Goal: Information Seeking & Learning: Check status

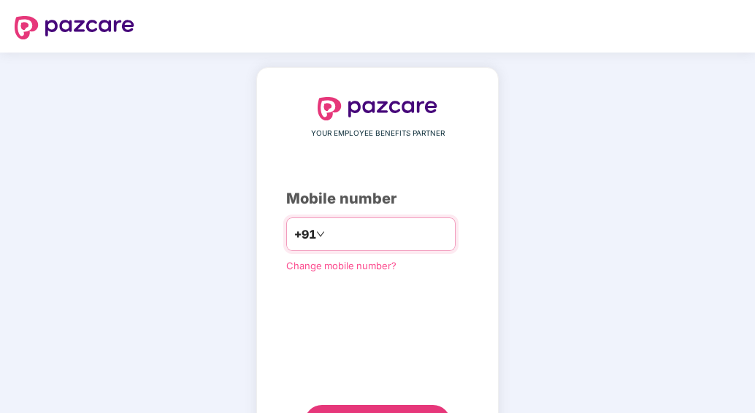
type input "**********"
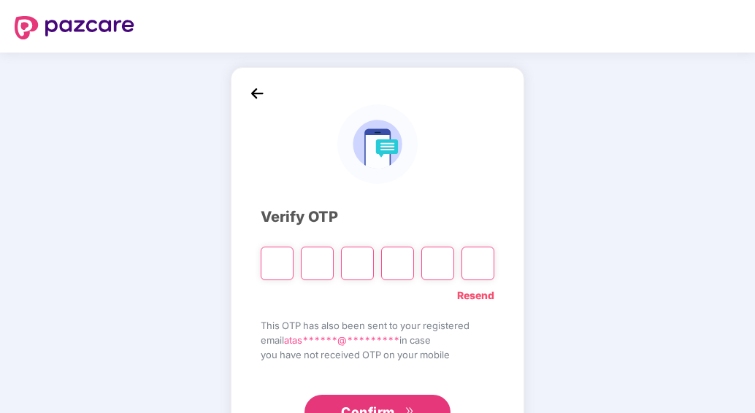
type input "*"
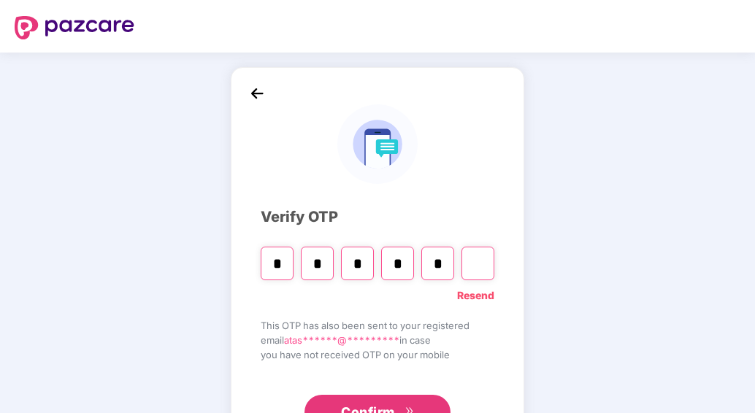
type input "*"
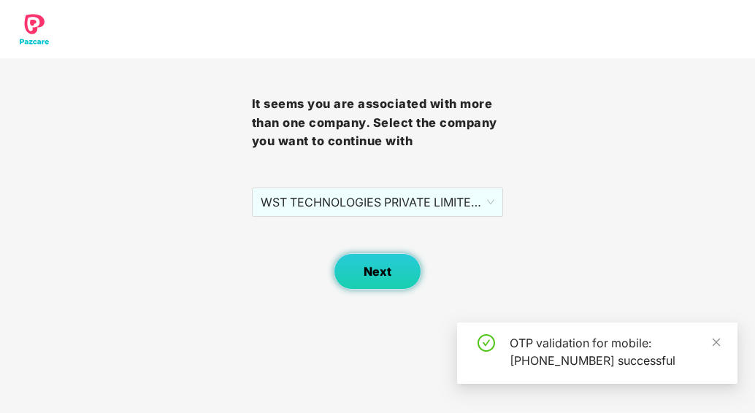
click at [391, 262] on button "Next" at bounding box center [378, 271] width 88 height 37
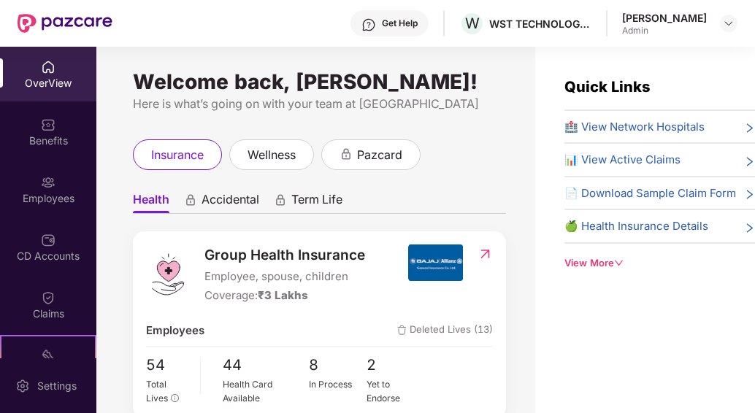
click at [487, 251] on img at bounding box center [485, 254] width 15 height 15
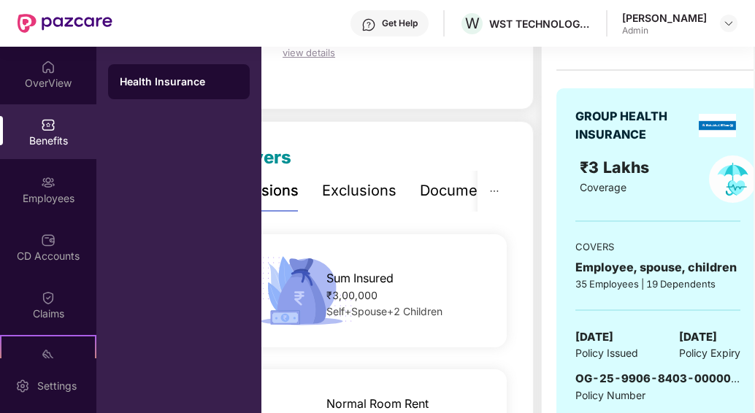
scroll to position [116, 0]
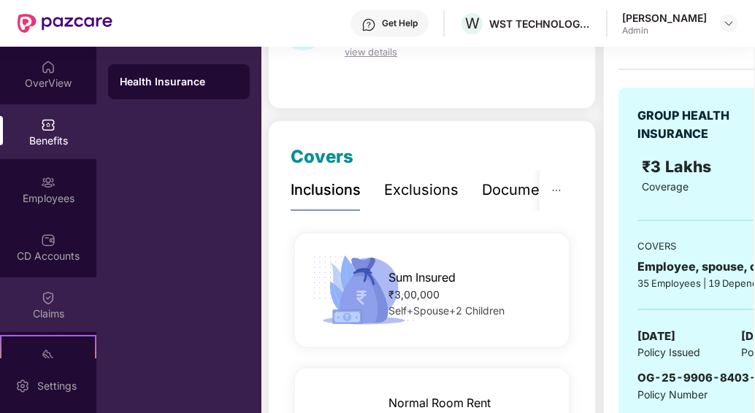
drag, startPoint x: 649, startPoint y: 310, endPoint x: 42, endPoint y: 321, distance: 607.2
click at [42, 321] on div "OverView Benefits Employees CD Accounts Claims Stepathon New Challenge 1 Endors…" at bounding box center [377, 230] width 755 height 367
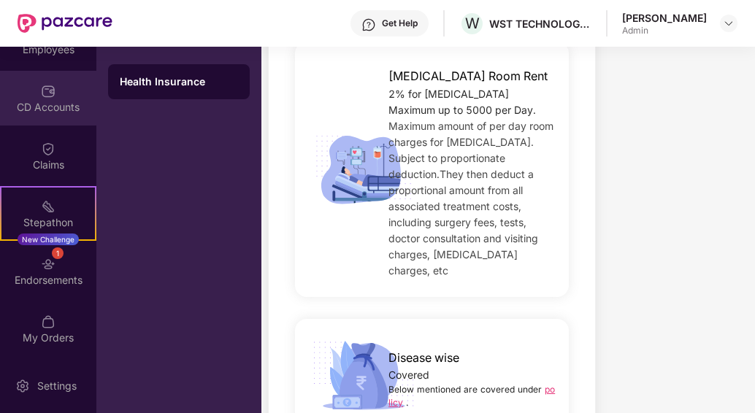
scroll to position [718, 0]
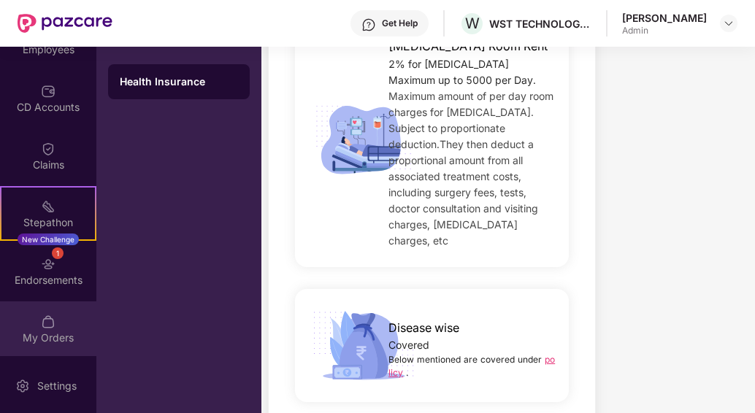
click at [63, 336] on div "My Orders" at bounding box center [48, 338] width 96 height 15
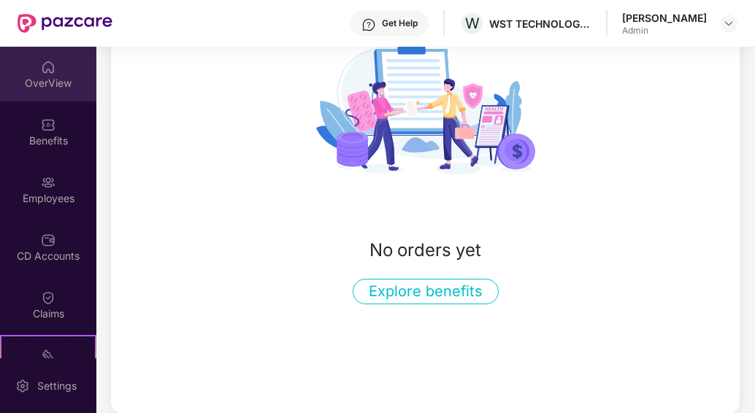
click at [61, 71] on div "OverView" at bounding box center [48, 74] width 96 height 55
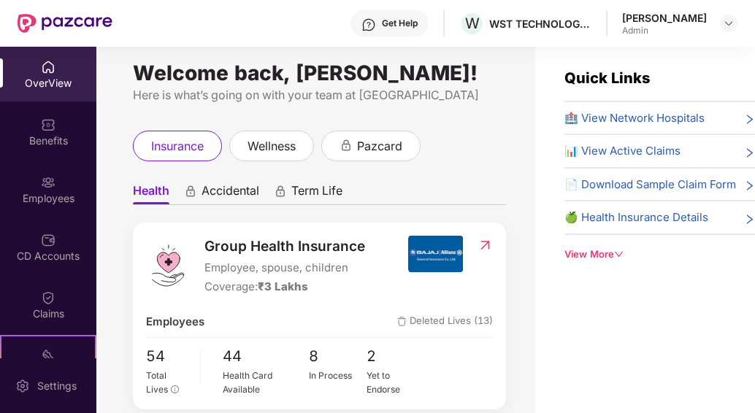
scroll to position [6, 0]
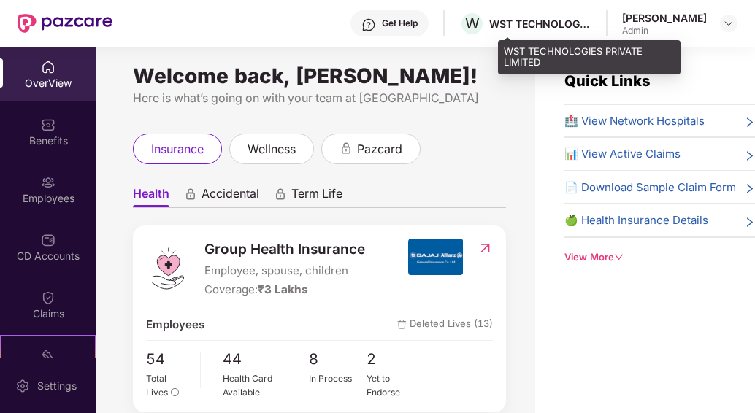
click at [564, 22] on div "WST TECHNOLOGIES PRIVATE LIMITED" at bounding box center [540, 24] width 102 height 14
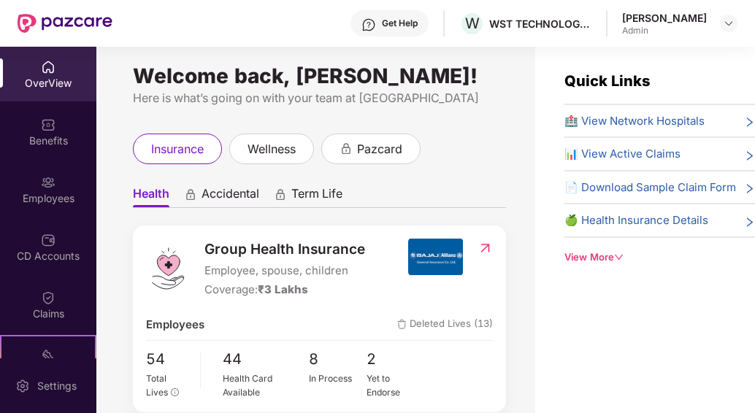
click at [725, 224] on div "🍏 Health Insurance Details" at bounding box center [660, 221] width 191 height 18
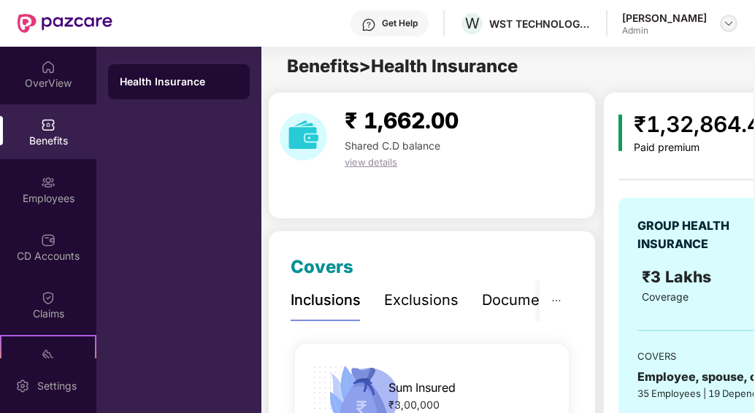
click at [726, 31] on div at bounding box center [729, 24] width 18 height 18
click at [726, 28] on img at bounding box center [729, 24] width 12 height 12
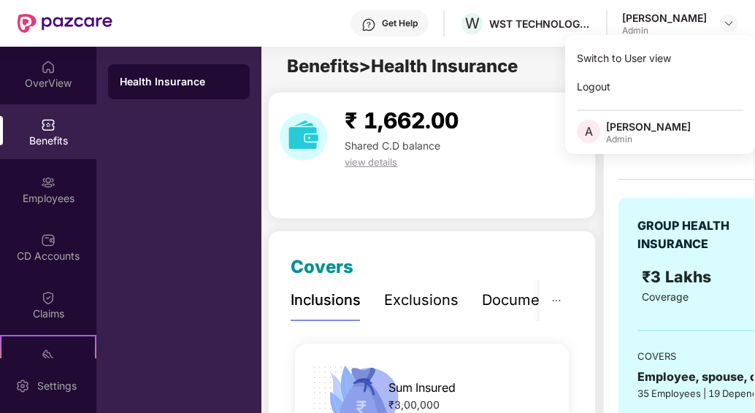
click at [550, 185] on div "₹ 1,662.00 Shared C.D balance view details" at bounding box center [432, 155] width 328 height 127
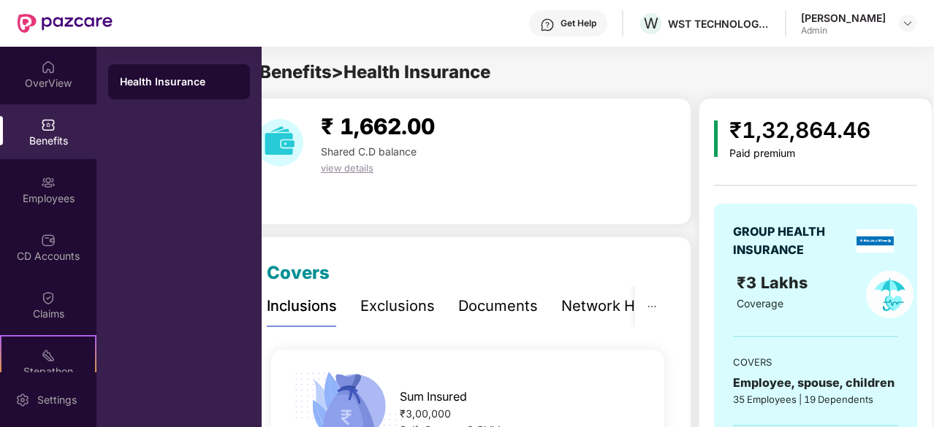
click at [351, 172] on span "view details" at bounding box center [347, 168] width 53 height 12
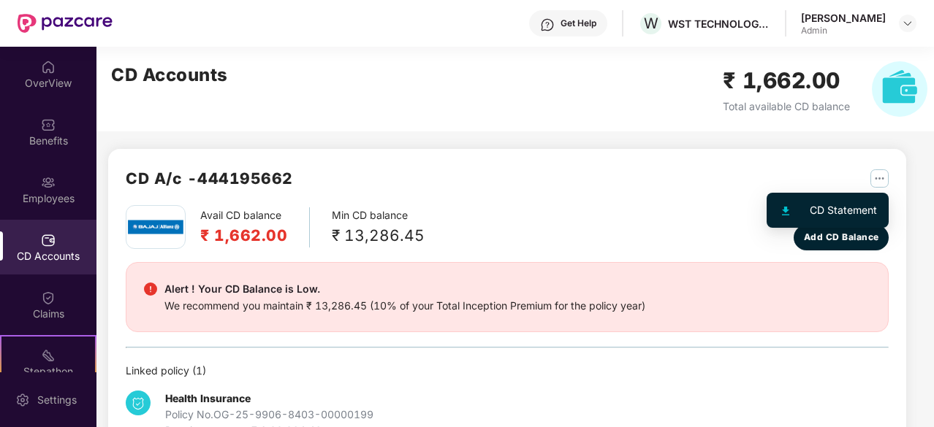
click at [755, 181] on img "button" at bounding box center [879, 178] width 18 height 18
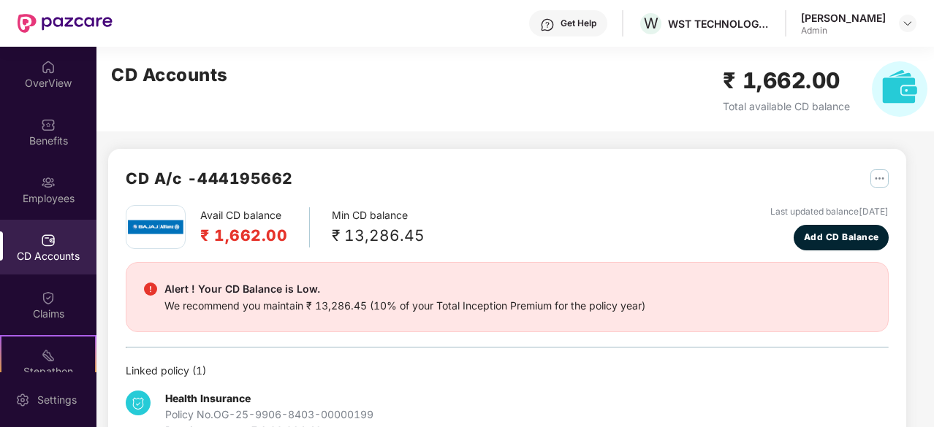
click at [712, 299] on div "Alert ! Your CD Balance is Low. We recommend you maintain ₹ 13,286.45 (10% of y…" at bounding box center [507, 298] width 726 height 34
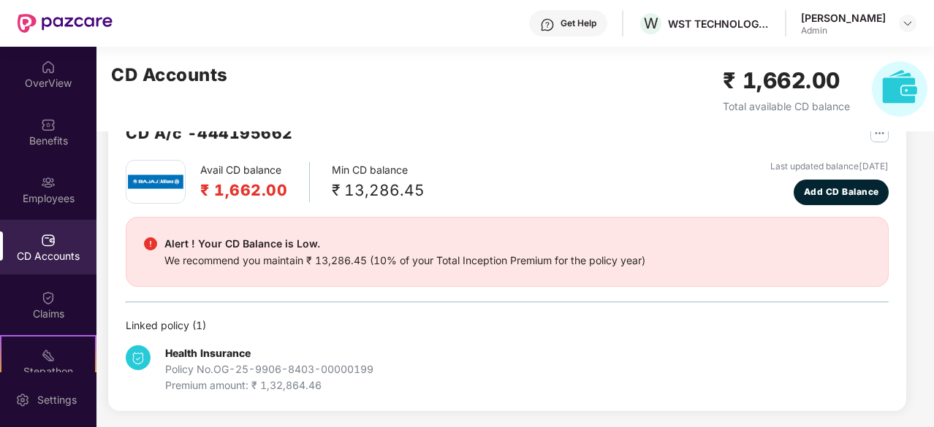
click at [199, 328] on div "Linked policy ( 1 )" at bounding box center [507, 326] width 763 height 16
click at [197, 351] on b "Health Insurance" at bounding box center [207, 353] width 85 height 12
click at [316, 350] on div "Health Insurance Policy No. OG-25-9906-8403-00000199 Premium amount: ₹ 1,32,864…" at bounding box center [269, 370] width 208 height 48
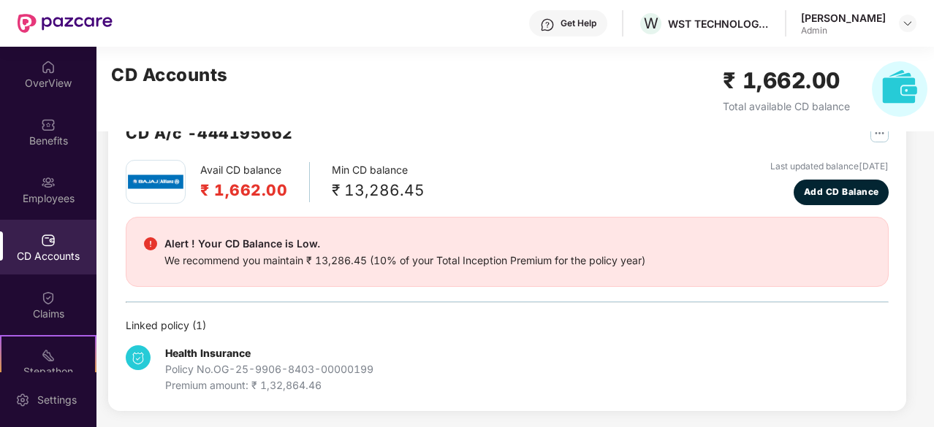
click at [145, 357] on img at bounding box center [138, 358] width 25 height 25
click at [141, 318] on div "Linked policy ( 1 )" at bounding box center [507, 326] width 763 height 16
click at [358, 350] on div "Health Insurance Policy No. OG-25-9906-8403-00000199 Premium amount: ₹ 1,32,864…" at bounding box center [269, 370] width 208 height 48
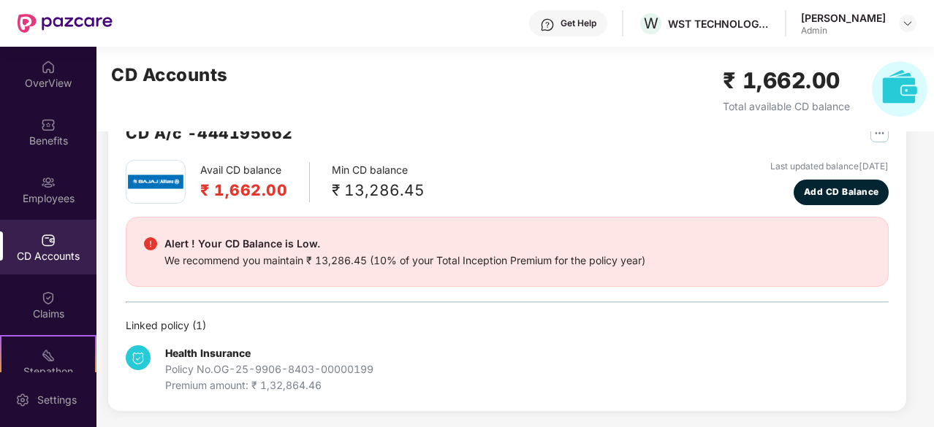
scroll to position [0, 0]
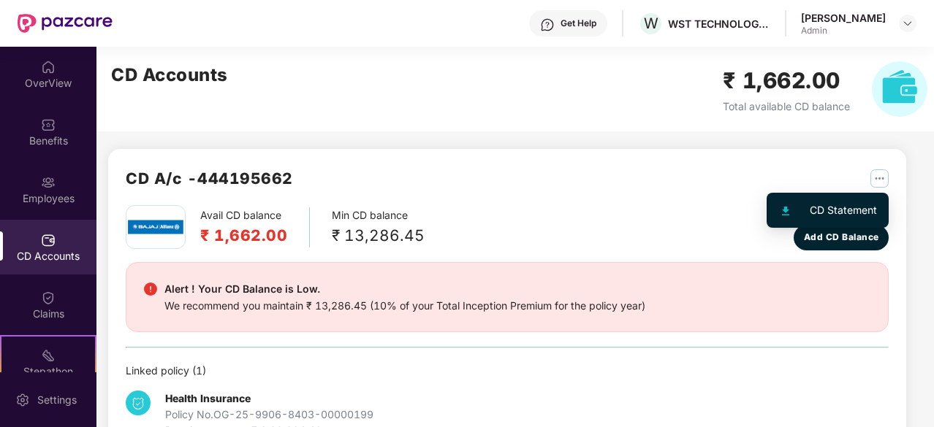
click at [755, 171] on img "button" at bounding box center [879, 178] width 18 height 18
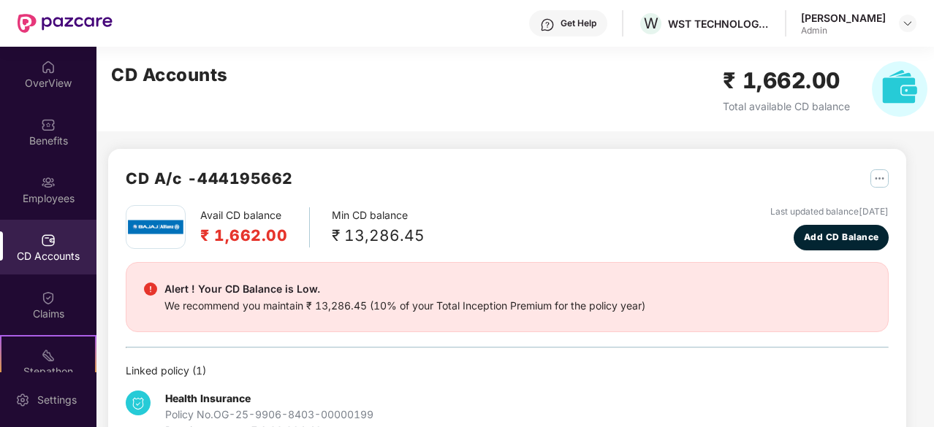
click at [693, 185] on div "CD A/c - 444195662" at bounding box center [507, 186] width 763 height 39
click at [34, 183] on div "Employees" at bounding box center [48, 189] width 96 height 55
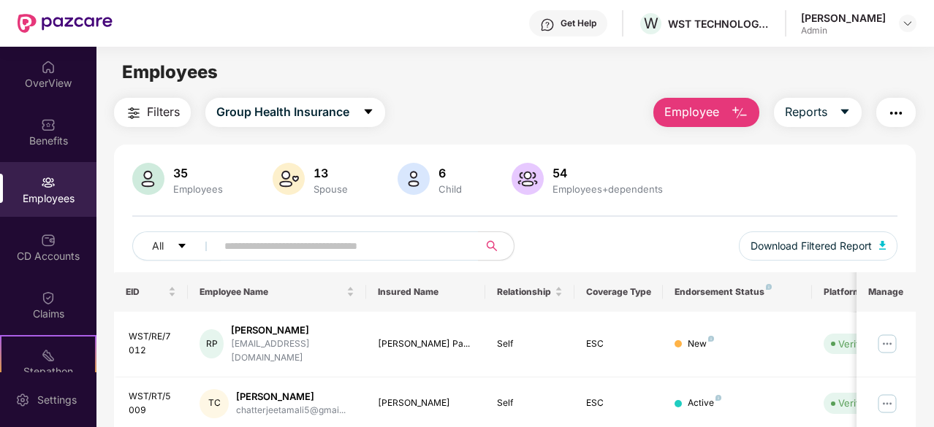
click at [755, 113] on img "button" at bounding box center [896, 113] width 18 height 18
click at [35, 138] on div "Benefits" at bounding box center [48, 141] width 96 height 15
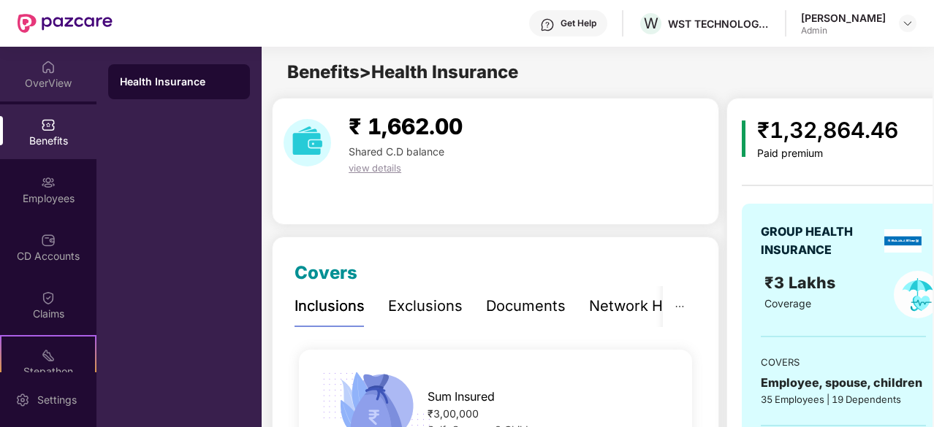
click at [41, 87] on div "OverView" at bounding box center [48, 83] width 96 height 15
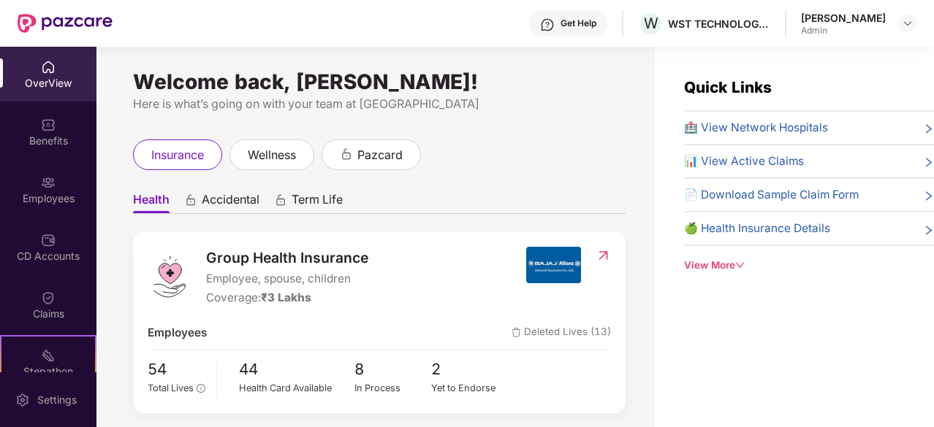
click at [755, 161] on div "📊 View Active Claims" at bounding box center [809, 162] width 250 height 18
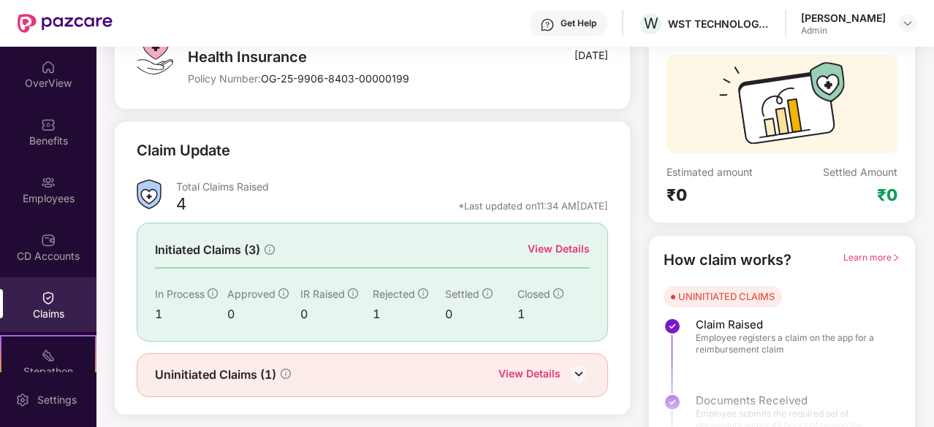
scroll to position [143, 0]
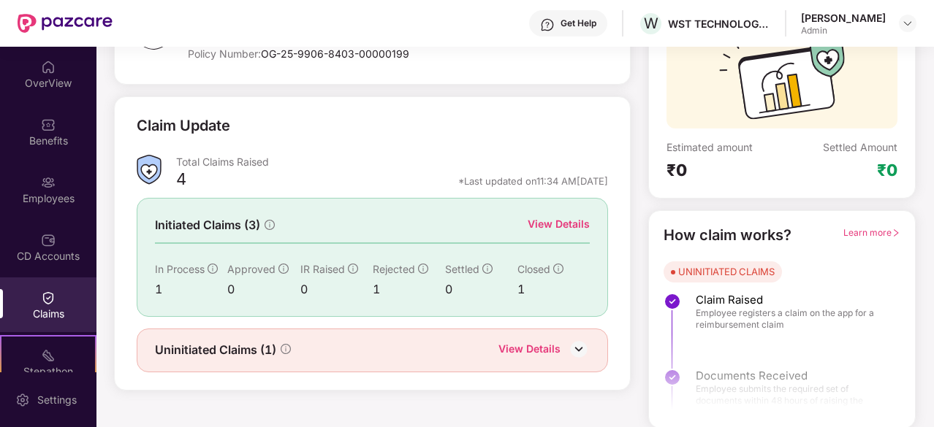
click at [381, 284] on div "1" at bounding box center [409, 290] width 72 height 18
click at [584, 346] on img at bounding box center [579, 349] width 22 height 22
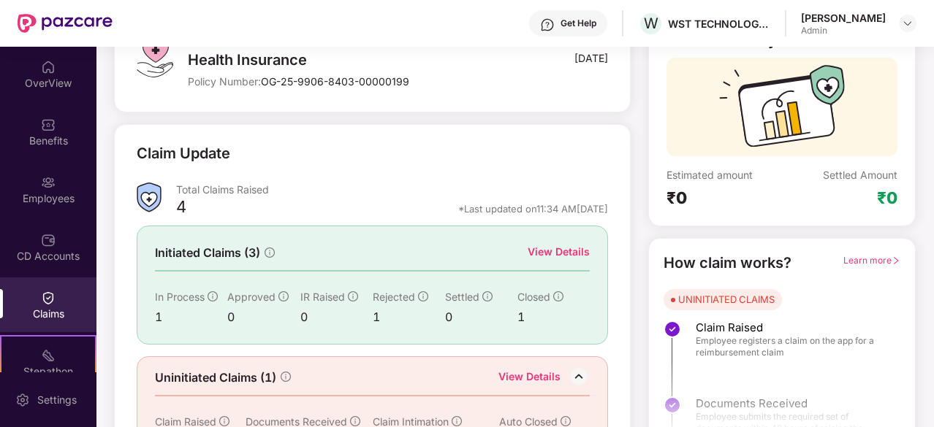
scroll to position [114, 0]
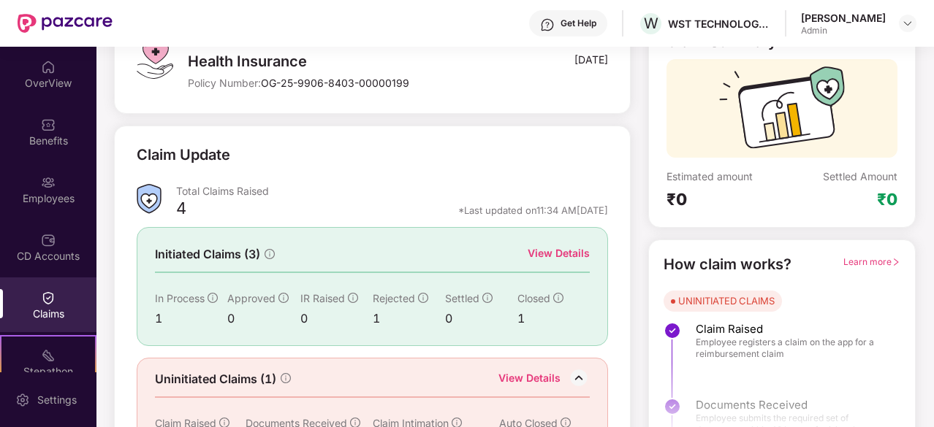
click at [187, 196] on div "Total Claims Raised" at bounding box center [392, 191] width 432 height 14
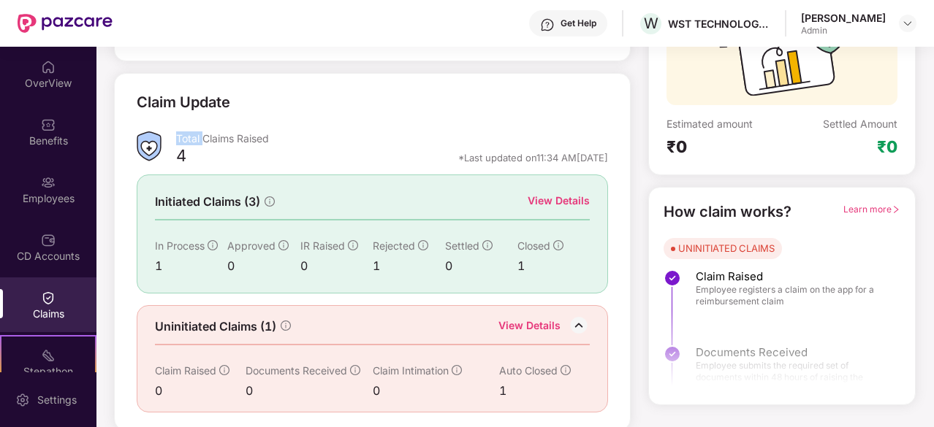
scroll to position [0, 0]
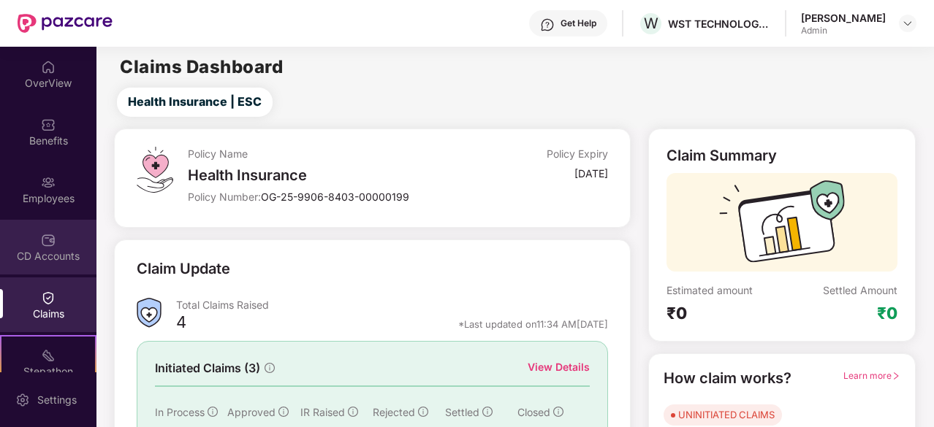
click at [12, 240] on div "CD Accounts" at bounding box center [48, 247] width 96 height 55
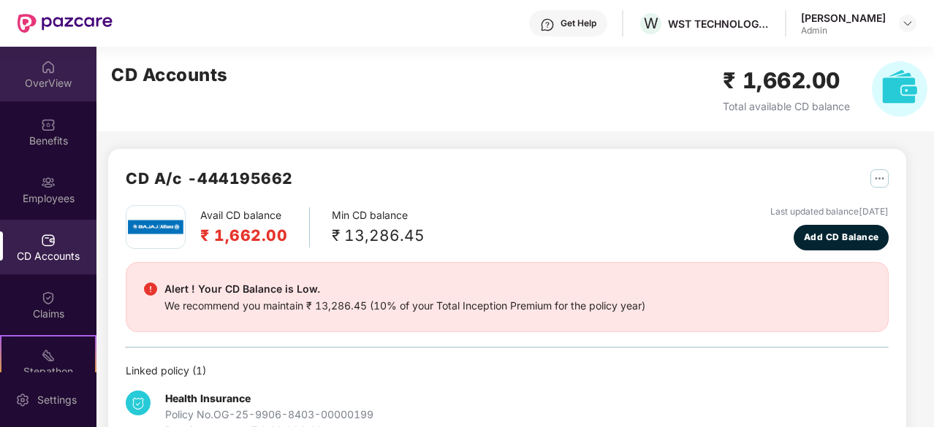
click at [32, 80] on div "OverView" at bounding box center [48, 83] width 96 height 15
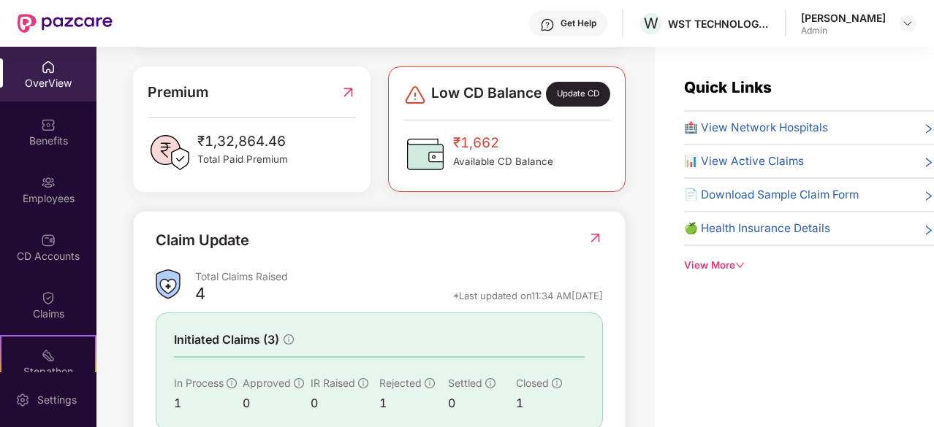
scroll to position [368, 0]
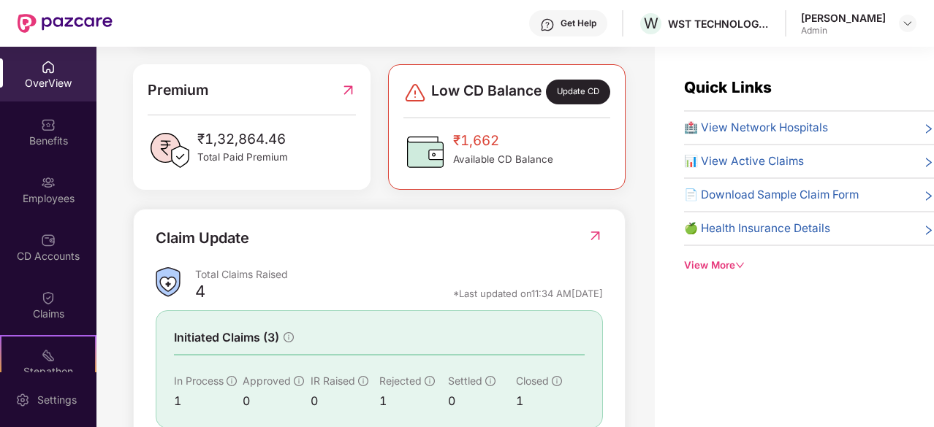
click at [348, 101] on img at bounding box center [347, 90] width 15 height 22
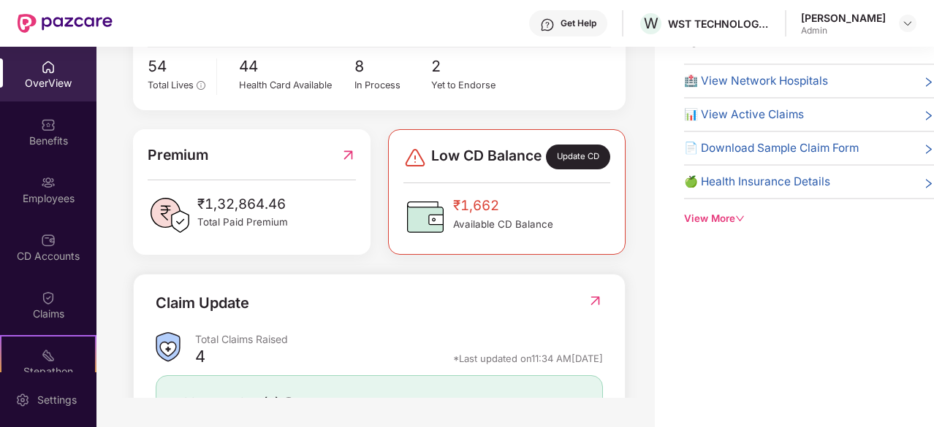
scroll to position [256, 0]
click at [712, 220] on div "View More" at bounding box center [809, 218] width 250 height 15
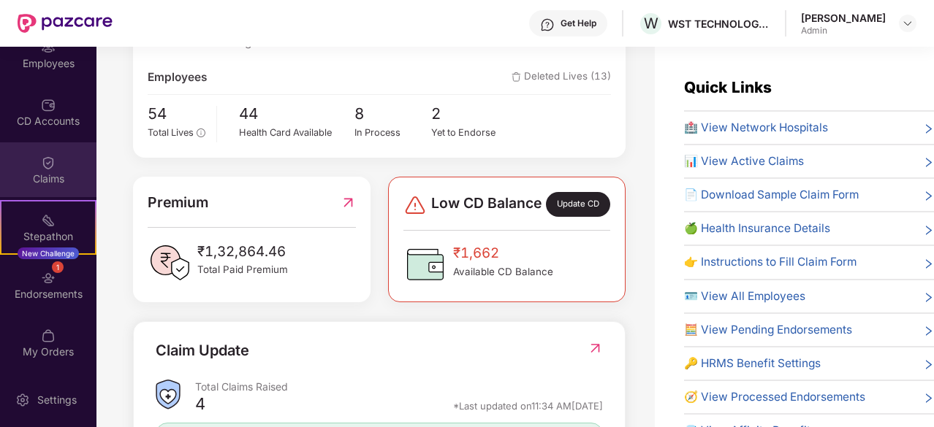
scroll to position [47, 0]
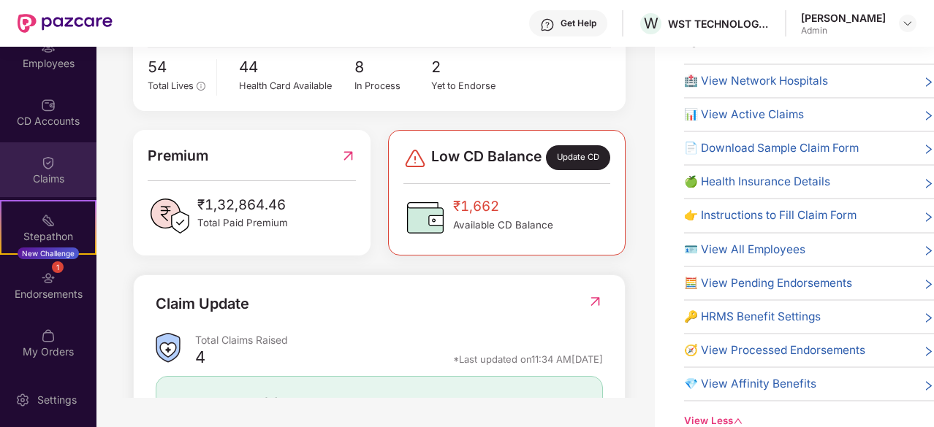
click at [1, 295] on div "Endorsements" at bounding box center [48, 294] width 96 height 15
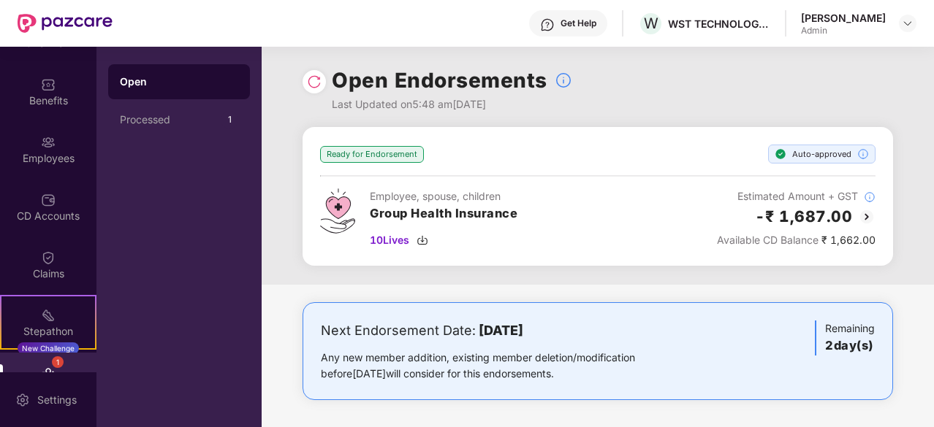
scroll to position [0, 0]
click at [45, 262] on img at bounding box center [48, 258] width 15 height 15
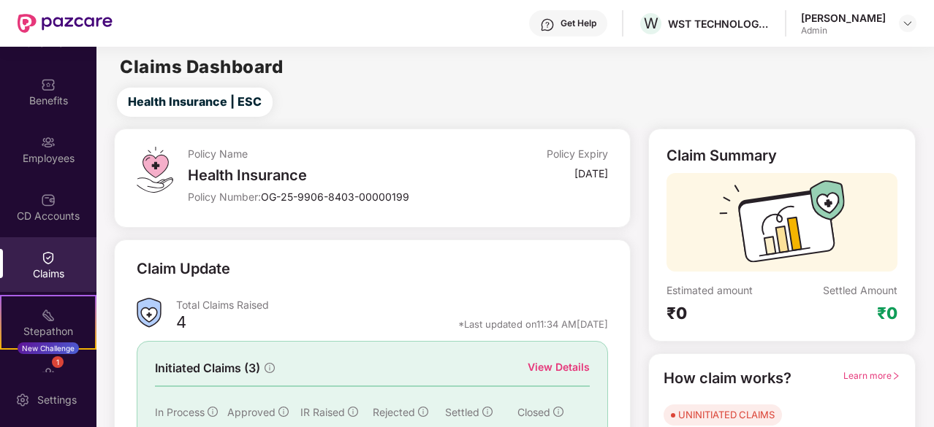
click at [47, 223] on div "CD Accounts" at bounding box center [48, 216] width 96 height 15
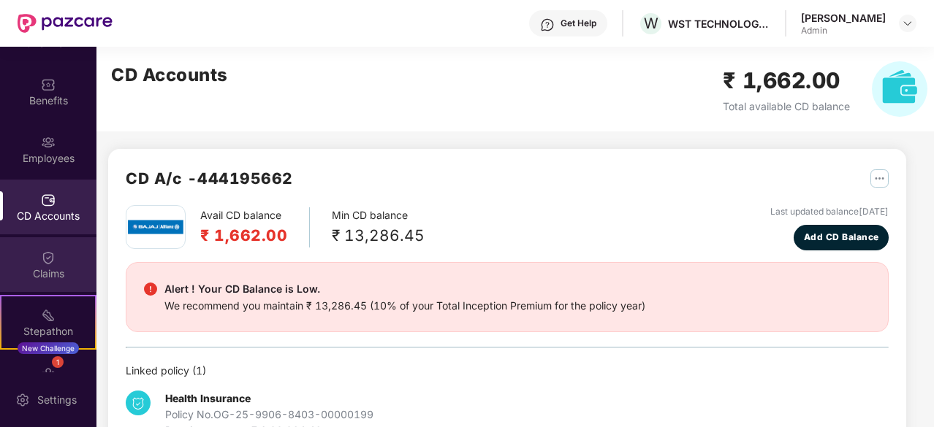
click at [47, 259] on img at bounding box center [48, 258] width 15 height 15
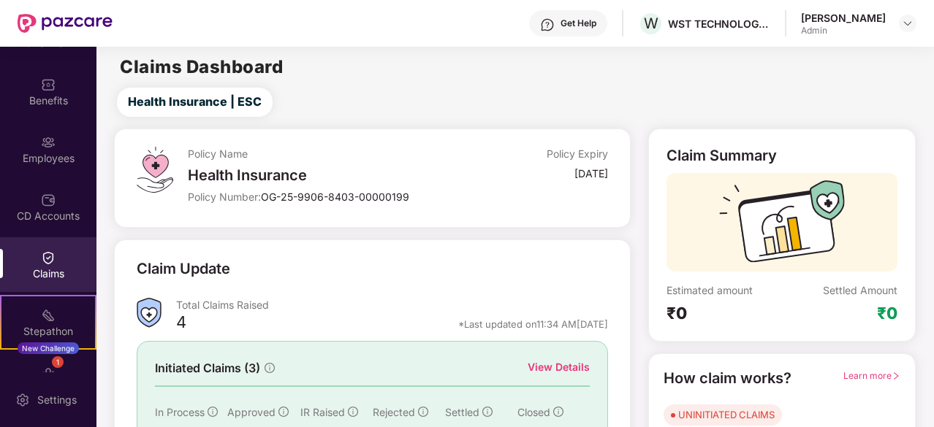
click at [566, 373] on div "View Details" at bounding box center [558, 367] width 62 height 16
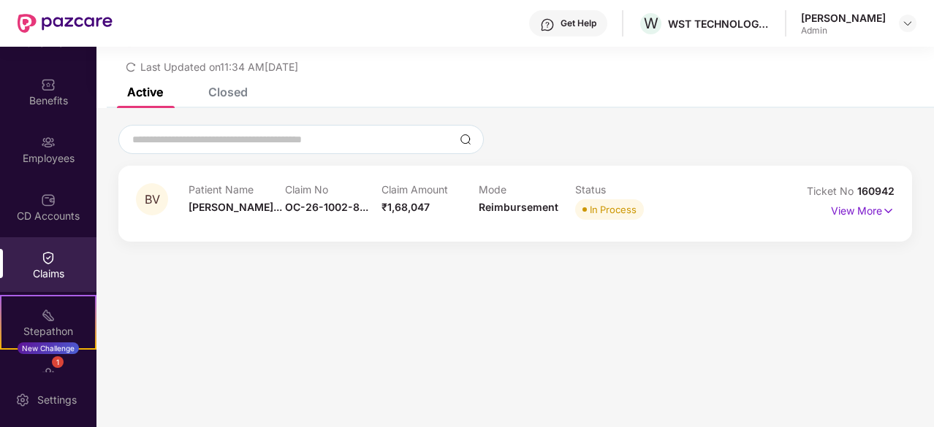
scroll to position [44, 0]
click at [755, 207] on img at bounding box center [888, 210] width 12 height 16
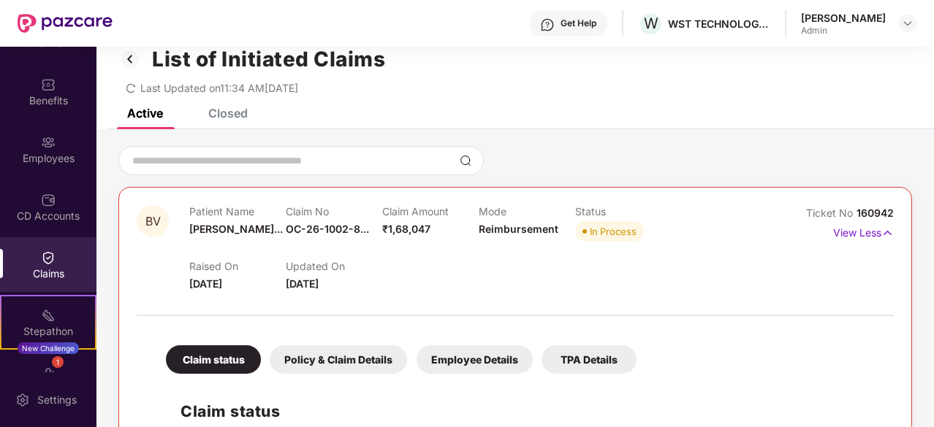
scroll to position [19, 0]
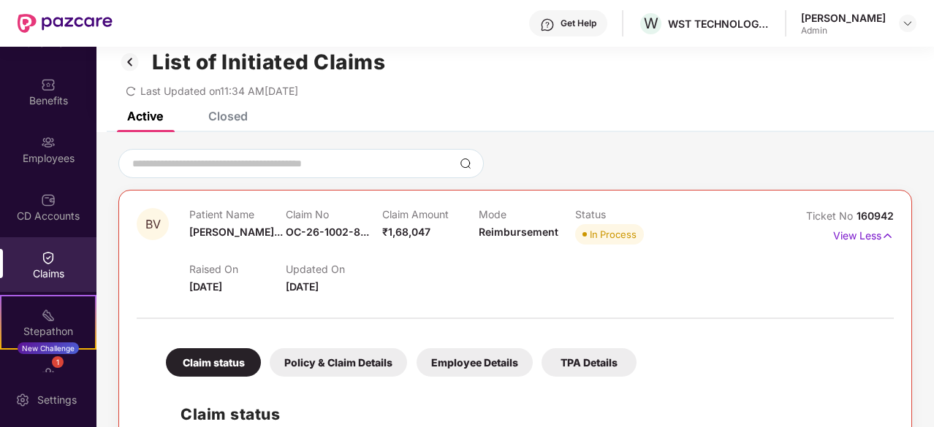
click at [736, 240] on div "Patient Name [PERSON_NAME]... Claim No OC-26-1002-8... Claim Amount ₹1,68,047 M…" at bounding box center [478, 228] width 578 height 40
click at [427, 236] on span "₹1,68,047" at bounding box center [406, 232] width 48 height 12
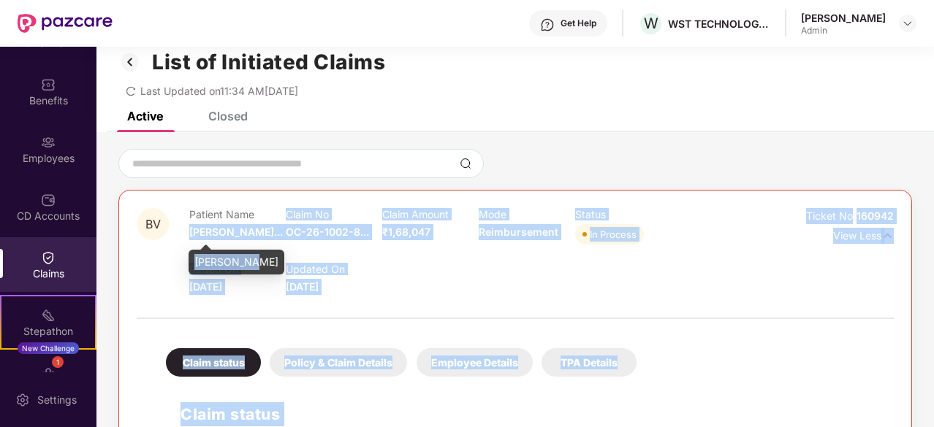
drag, startPoint x: 190, startPoint y: 231, endPoint x: 244, endPoint y: 257, distance: 60.1
click at [244, 257] on body "Get Help W WST TECHNOLOGIES PRIVATE LIMITED [PERSON_NAME] Admin OverView Benefi…" at bounding box center [467, 213] width 934 height 427
click at [446, 246] on div "Claim Amount ₹1,68,047" at bounding box center [430, 228] width 96 height 40
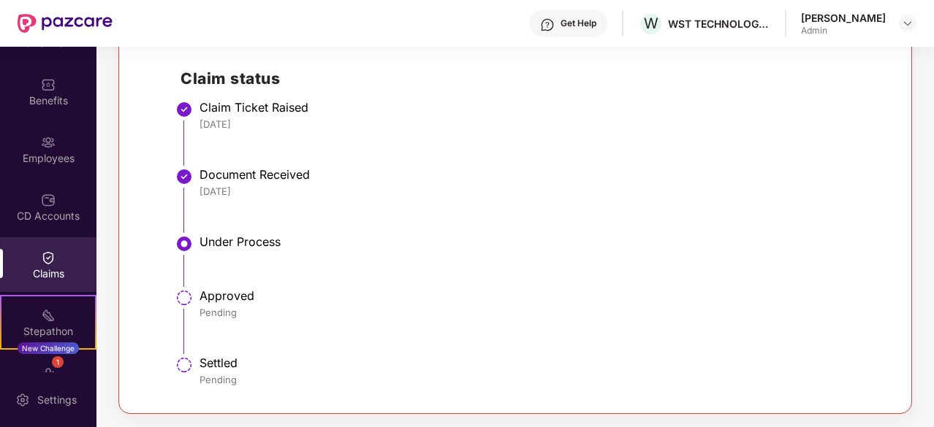
scroll to position [0, 0]
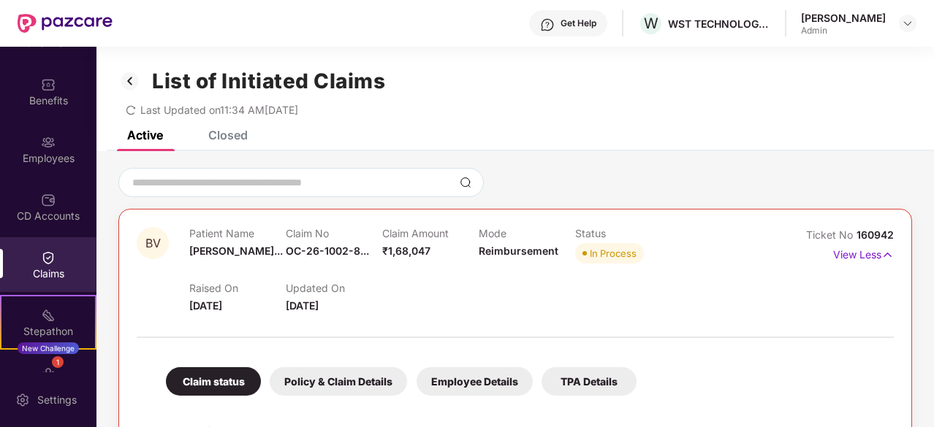
click at [129, 113] on icon "redo" at bounding box center [130, 109] width 9 height 9
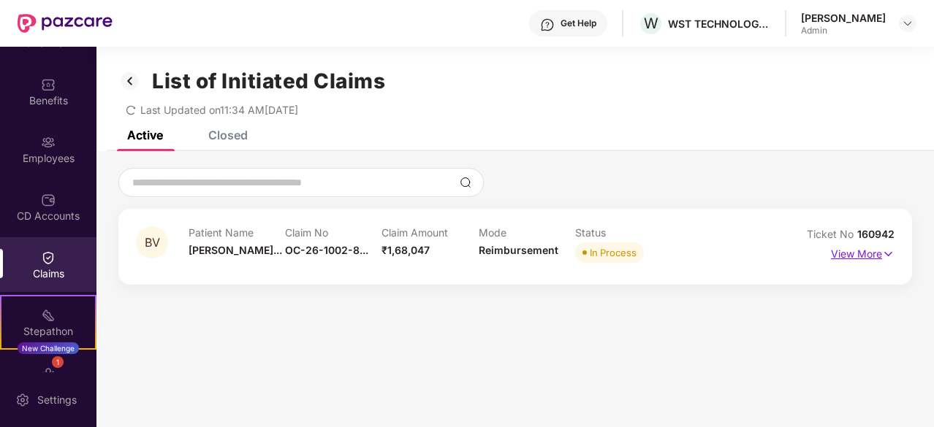
click at [755, 258] on p "View More" at bounding box center [863, 253] width 64 height 20
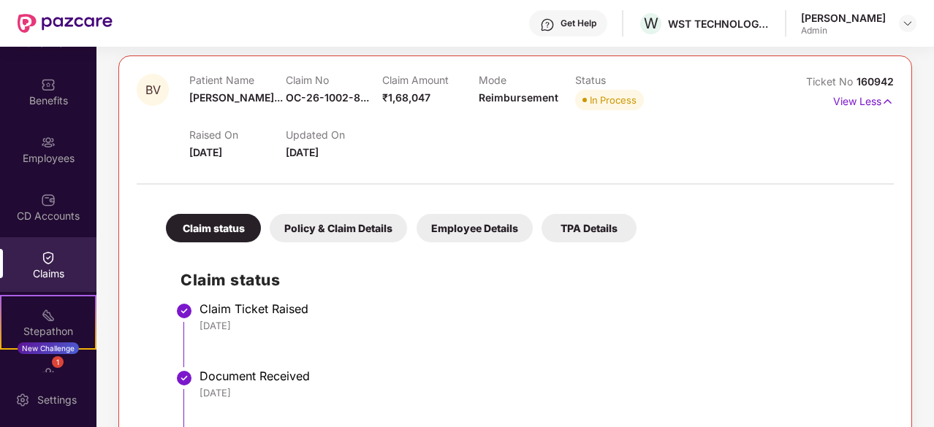
scroll to position [139, 0]
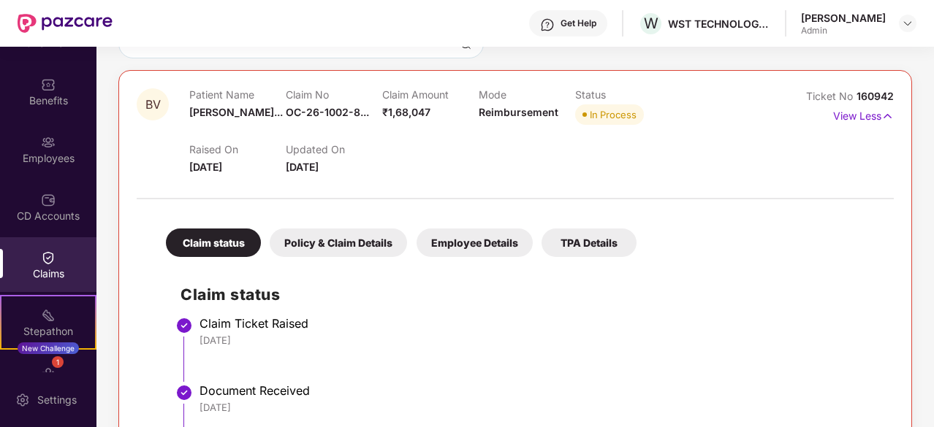
click at [336, 243] on div "Policy & Claim Details" at bounding box center [338, 243] width 137 height 28
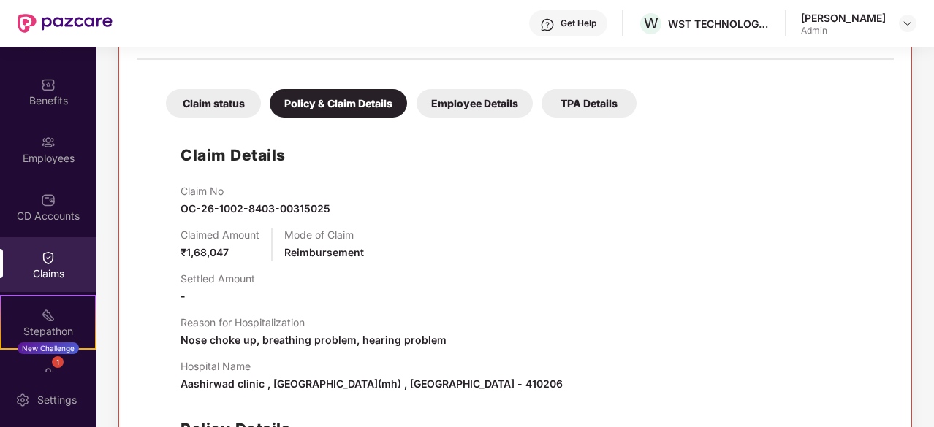
scroll to position [279, 0]
click at [443, 106] on div "Employee Details" at bounding box center [474, 102] width 116 height 28
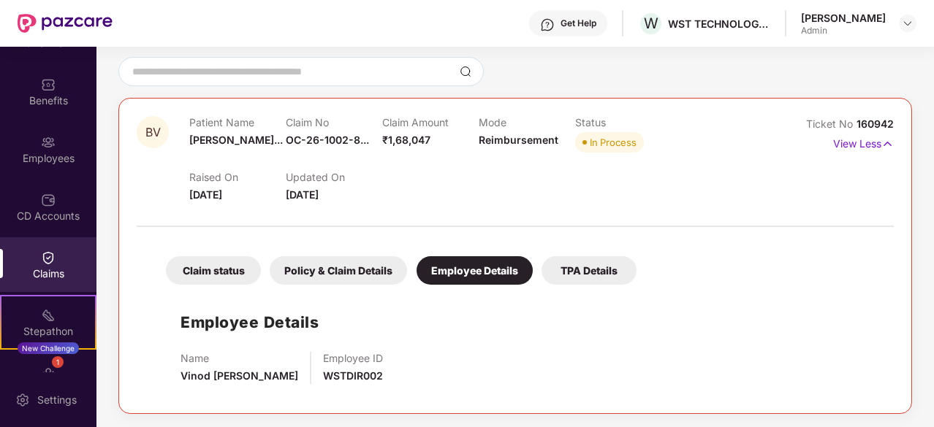
click at [567, 274] on div "TPA Details" at bounding box center [588, 270] width 95 height 28
